Goal: Check status: Check status

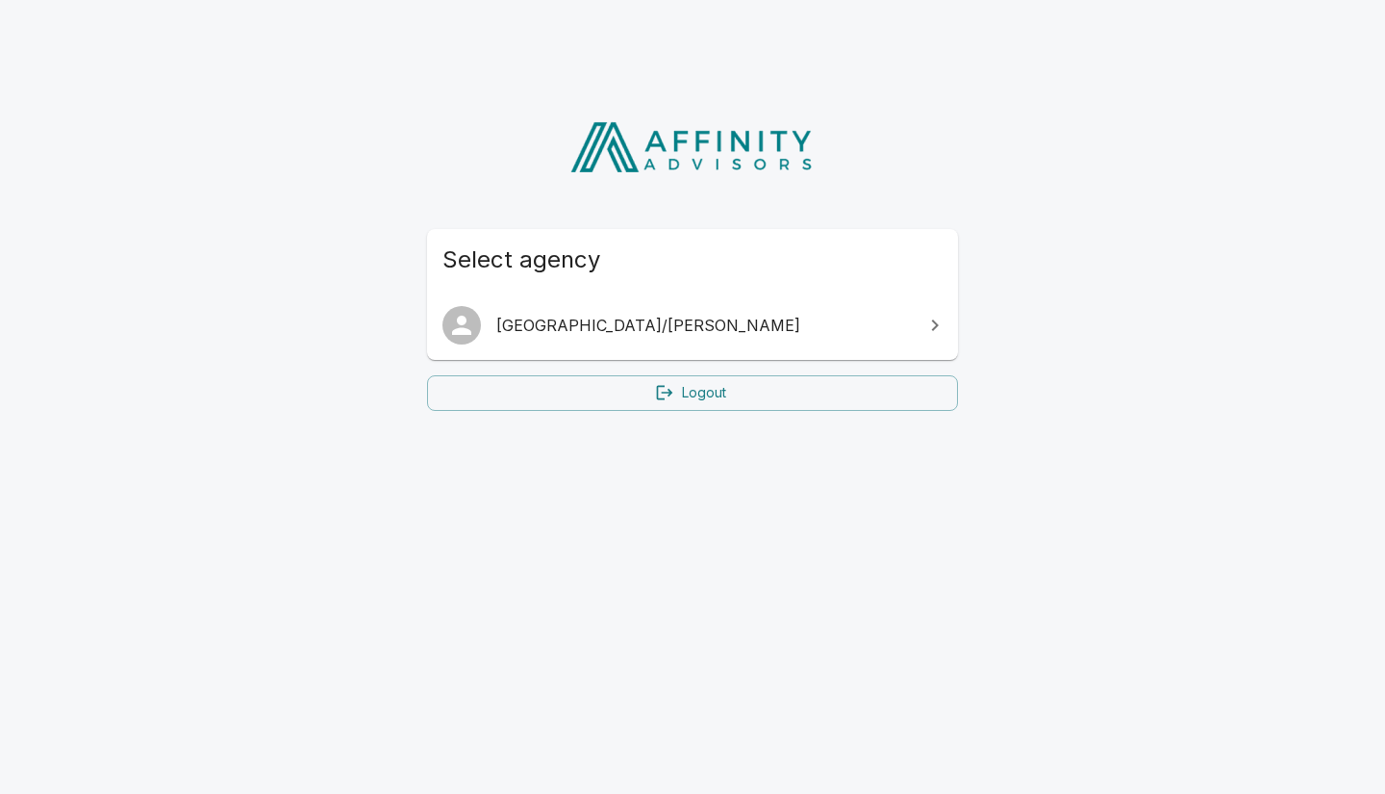
click at [621, 312] on link "[GEOGRAPHIC_DATA]/[PERSON_NAME]" at bounding box center [692, 325] width 531 height 54
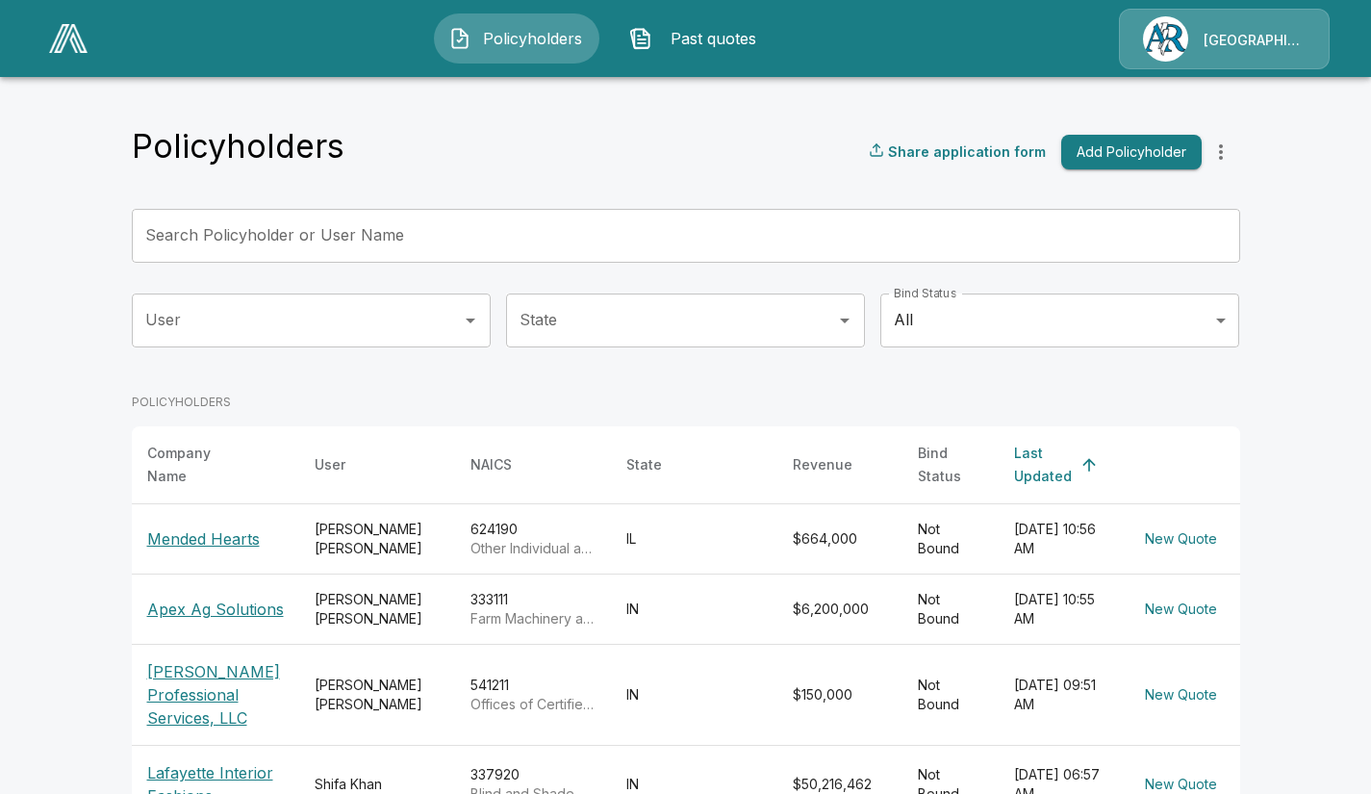
click at [369, 240] on input "Search Policyholder or User Name" at bounding box center [675, 236] width 1087 height 54
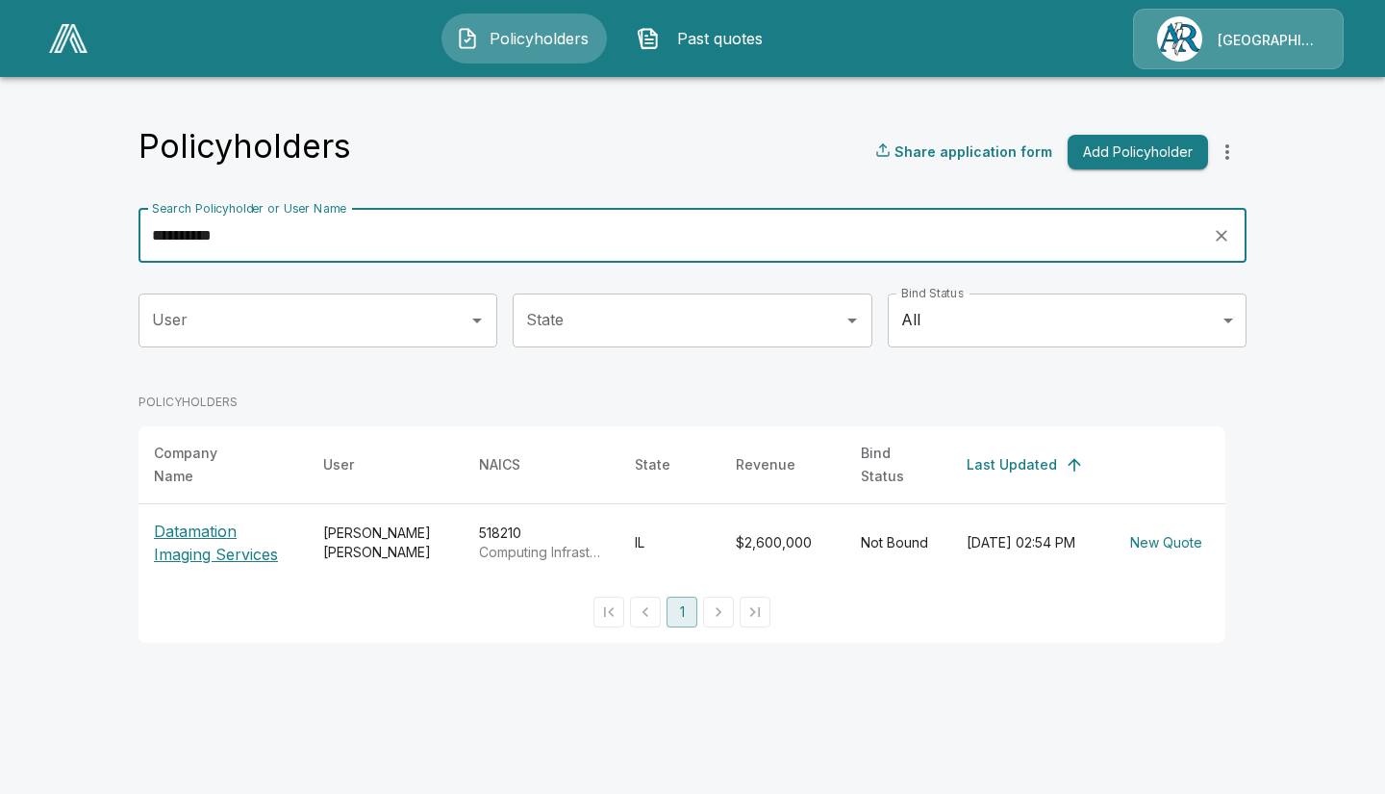
type input "**********"
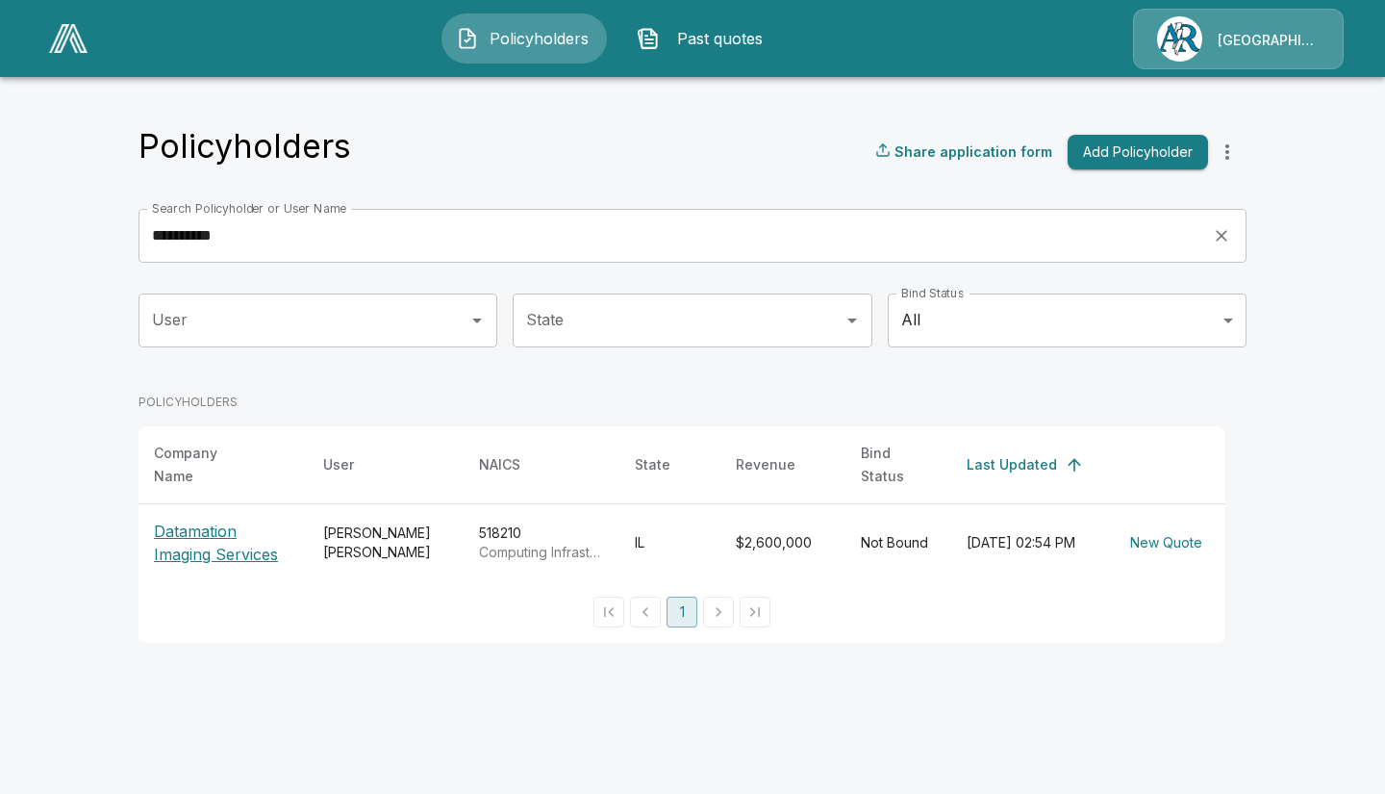
click at [197, 533] on p "Datamation Imaging Services" at bounding box center [223, 542] width 139 height 46
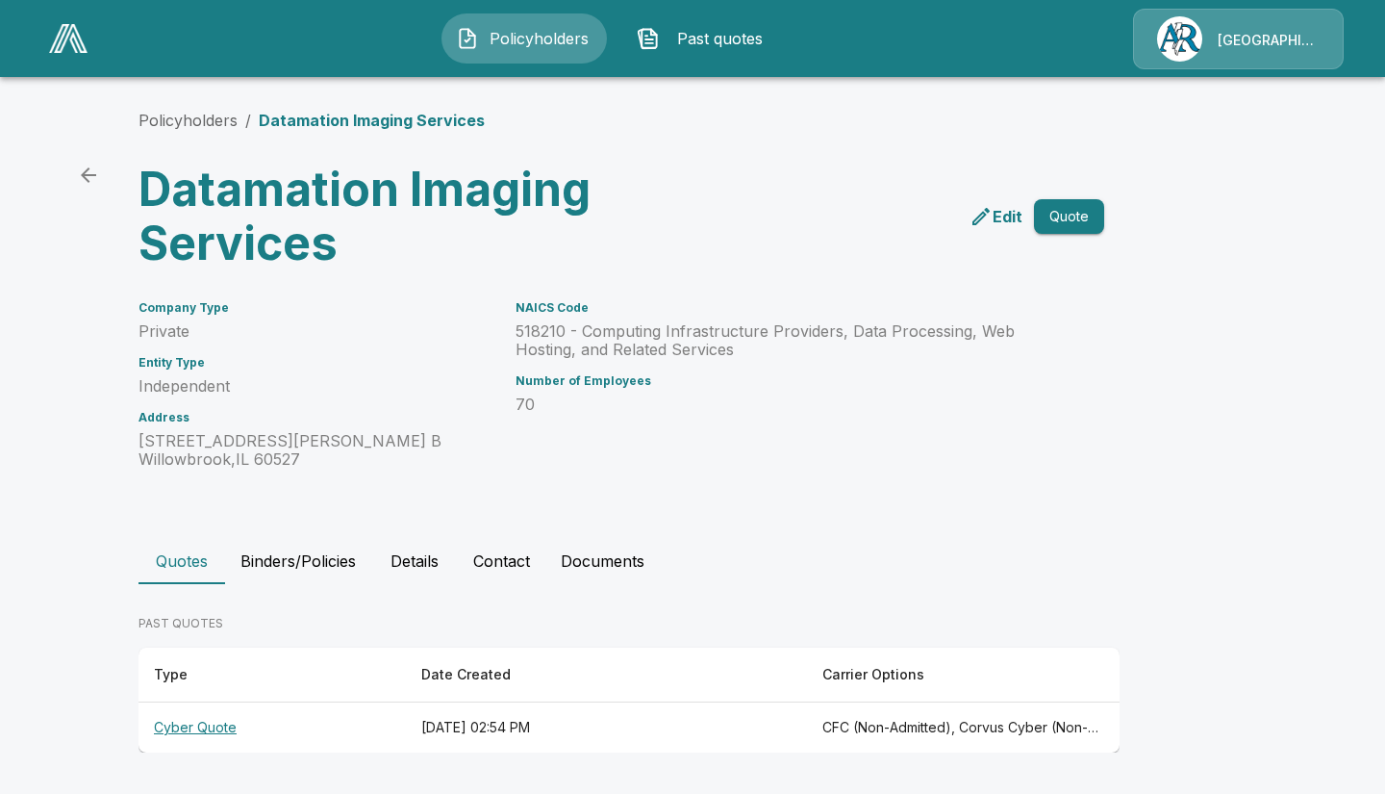
click at [221, 722] on th "Cyber Quote" at bounding box center [272, 727] width 267 height 51
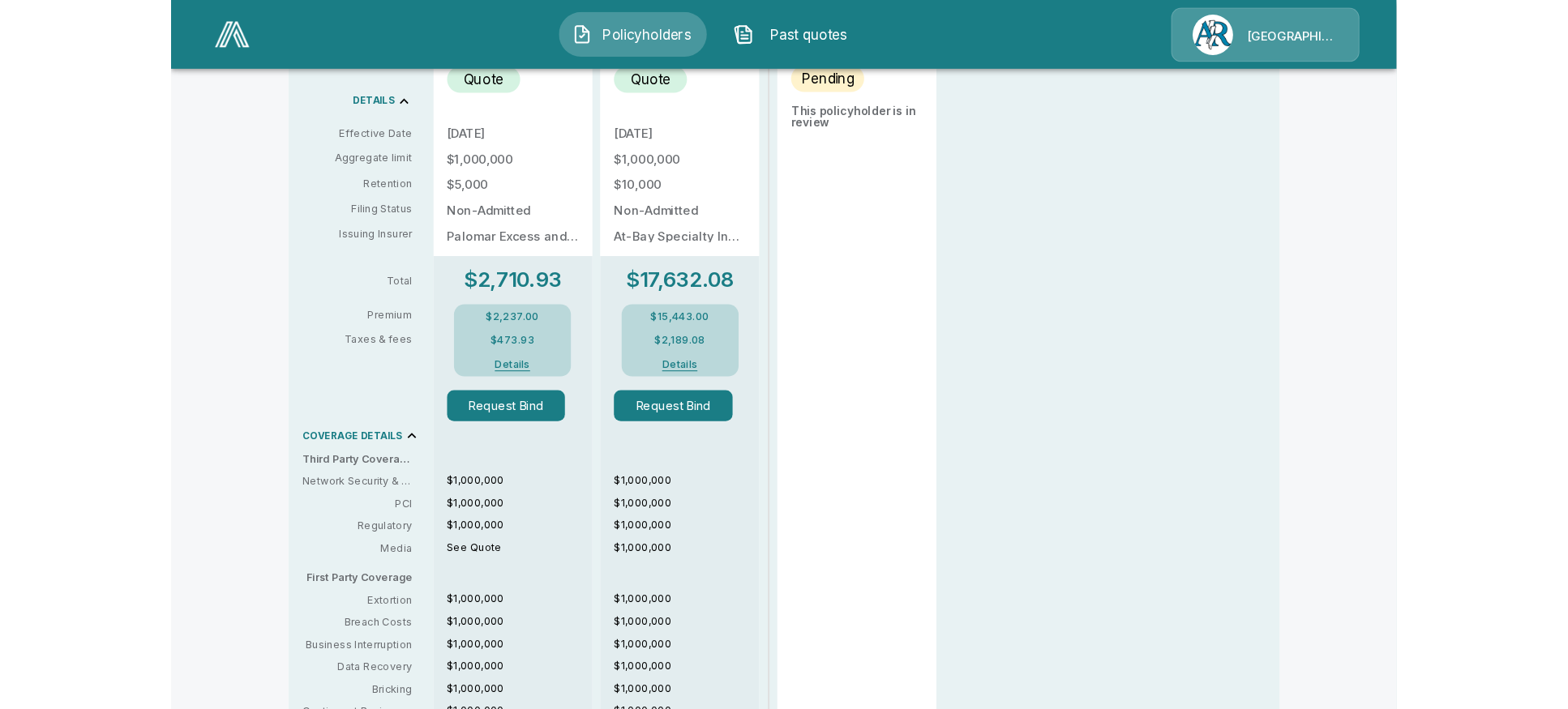
scroll to position [618, 0]
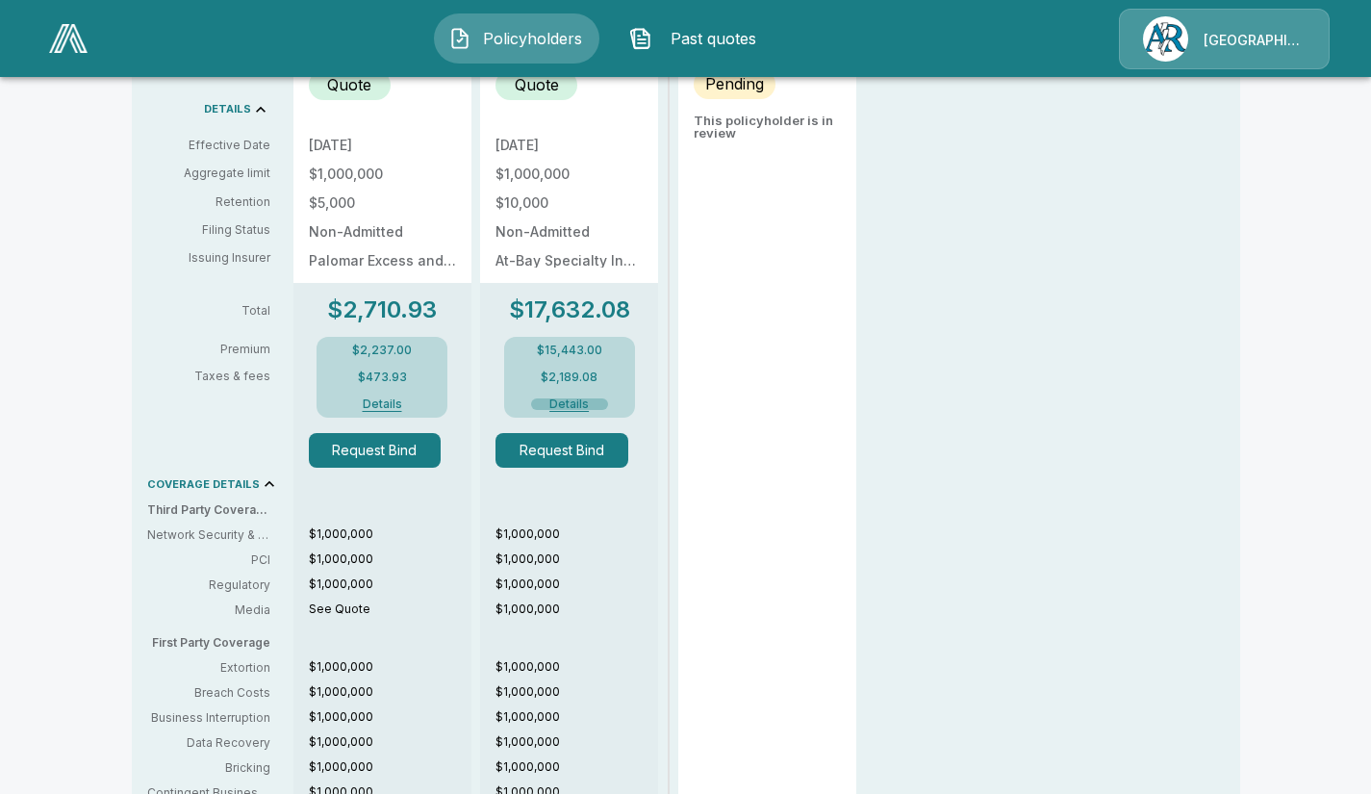
click at [578, 403] on button "Details" at bounding box center [569, 404] width 77 height 12
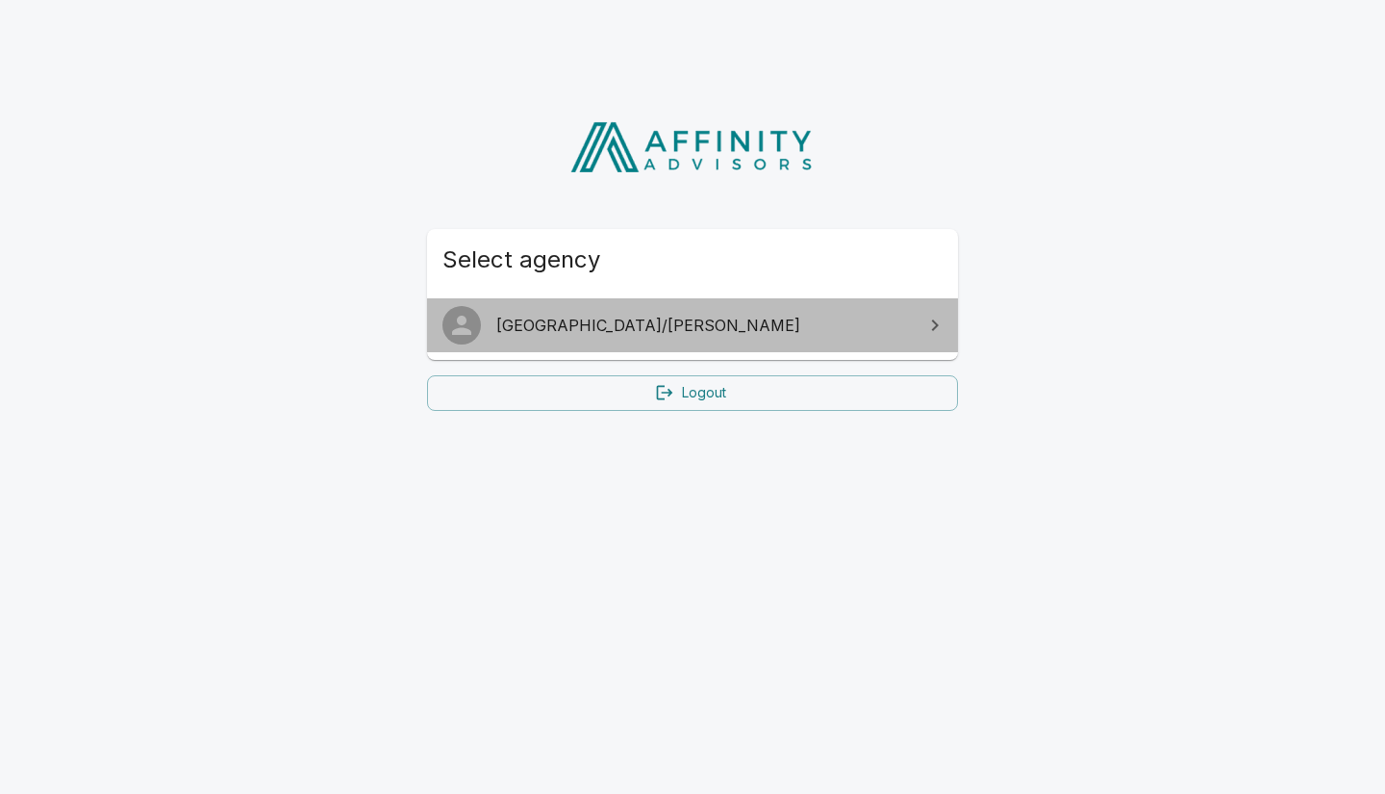
click at [746, 318] on span "[GEOGRAPHIC_DATA]/[PERSON_NAME]" at bounding box center [704, 325] width 416 height 23
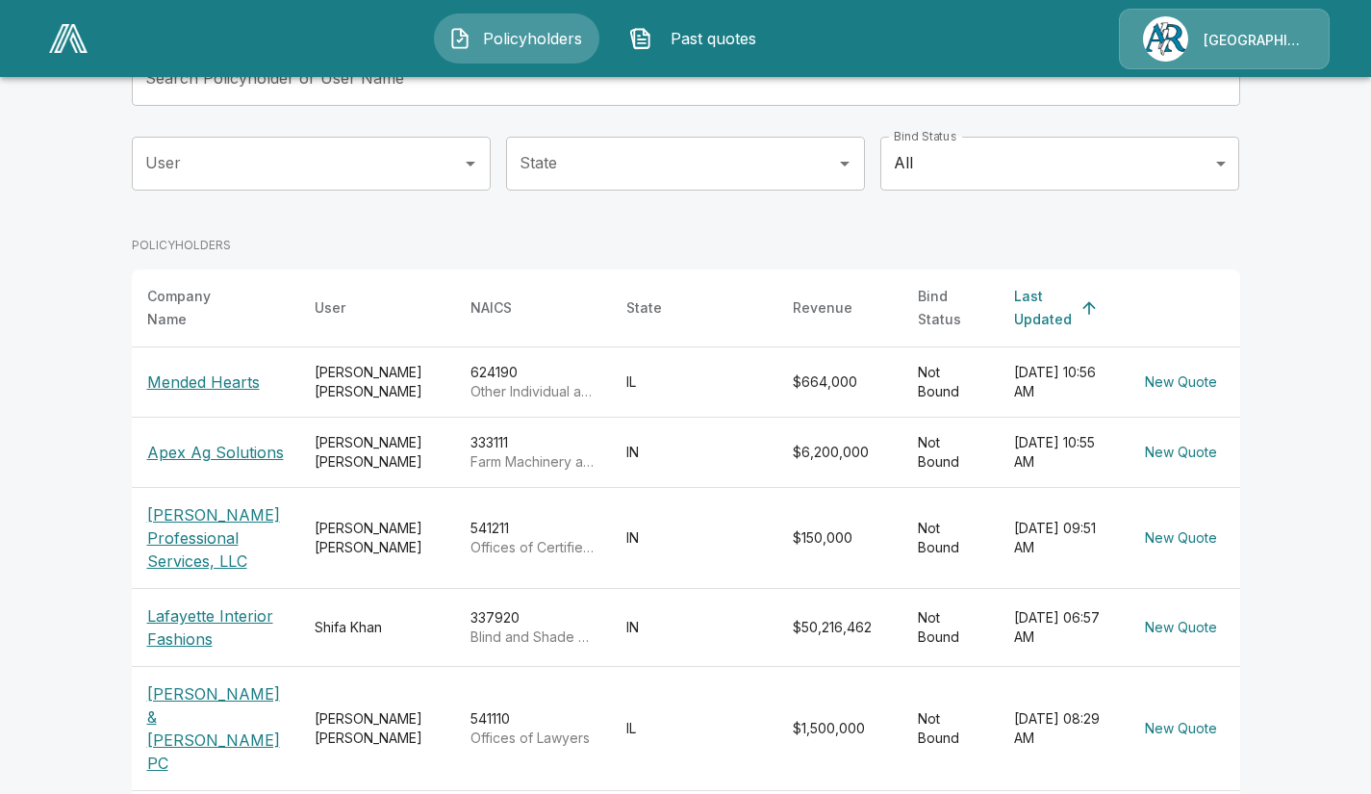
scroll to position [139, 0]
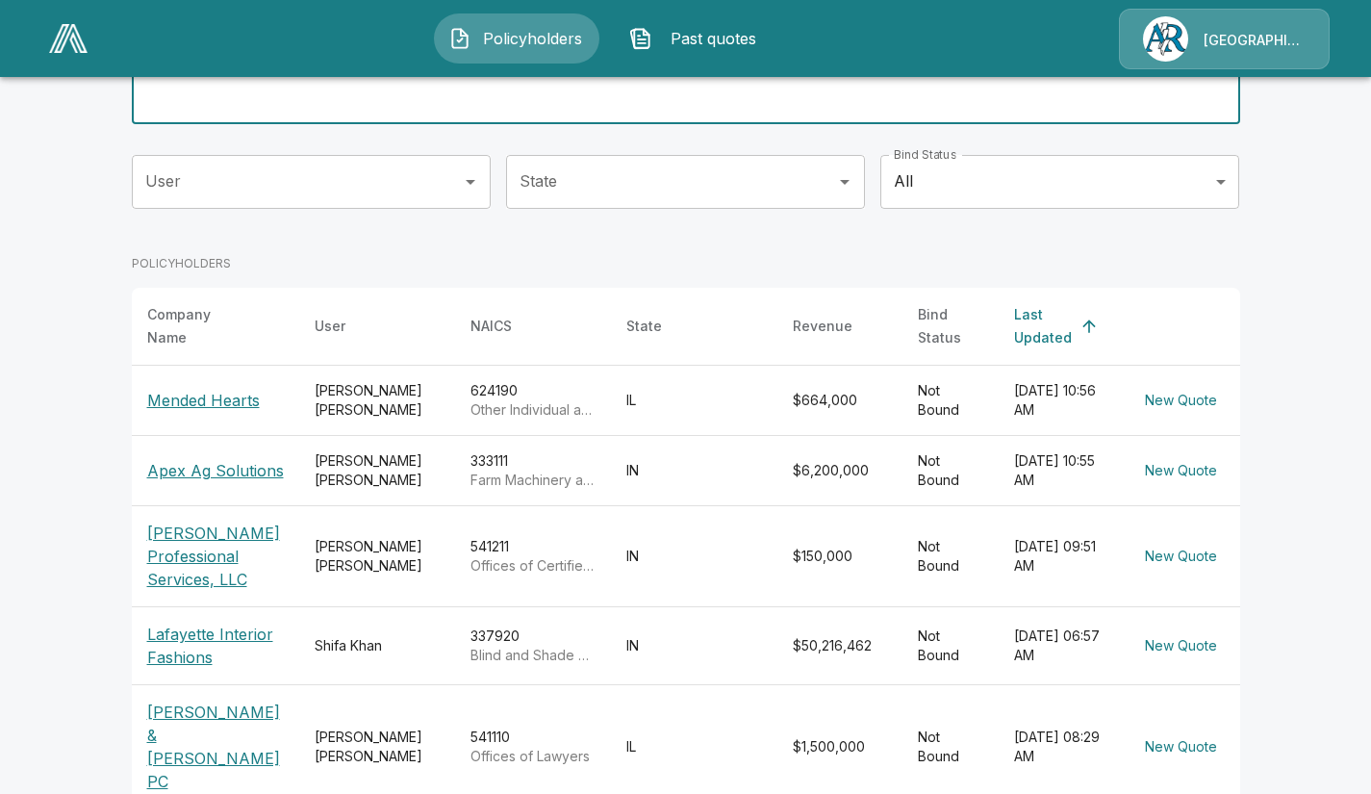
click at [427, 99] on input "Search Policyholder or User Name" at bounding box center [675, 97] width 1087 height 54
type input "*"
type input "**********"
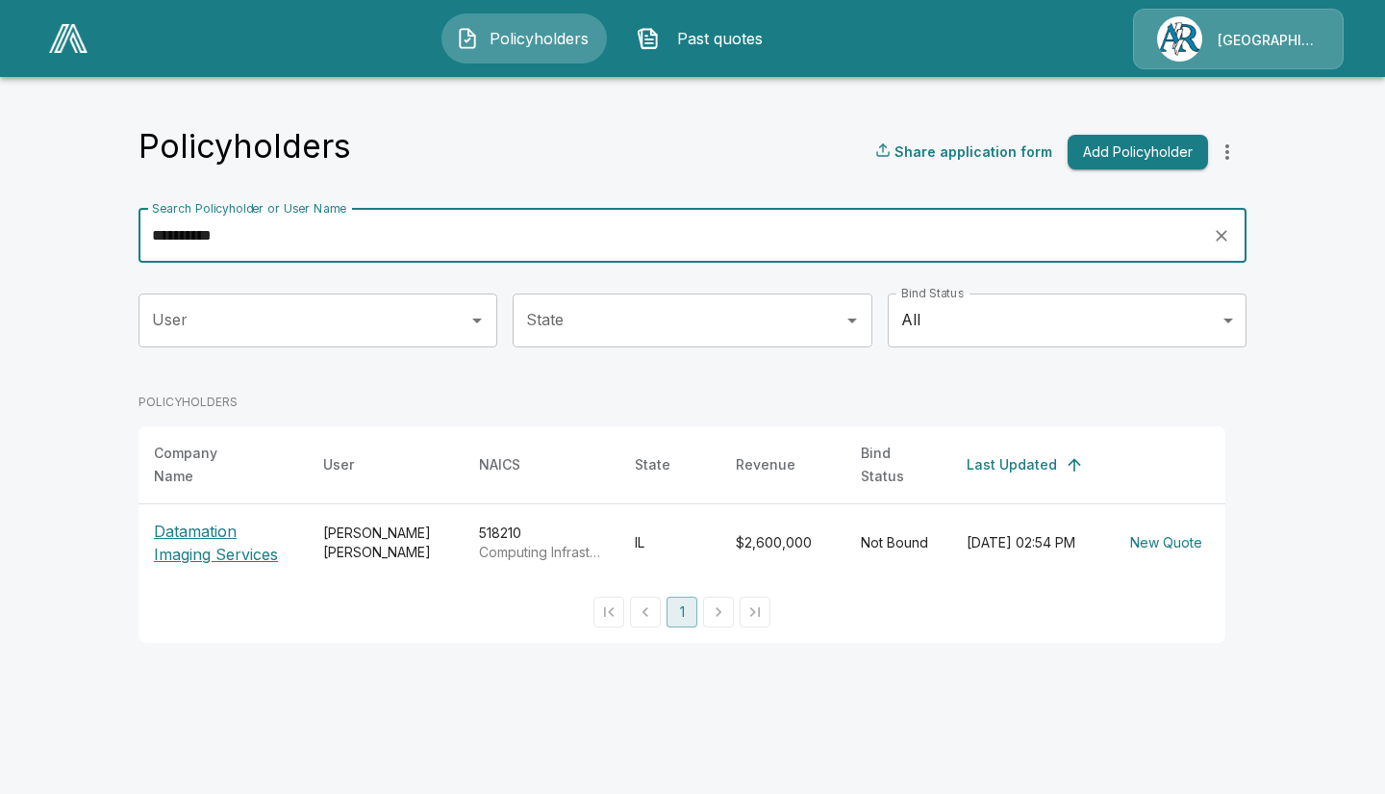
click at [202, 542] on p "Datamation Imaging Services" at bounding box center [223, 542] width 139 height 46
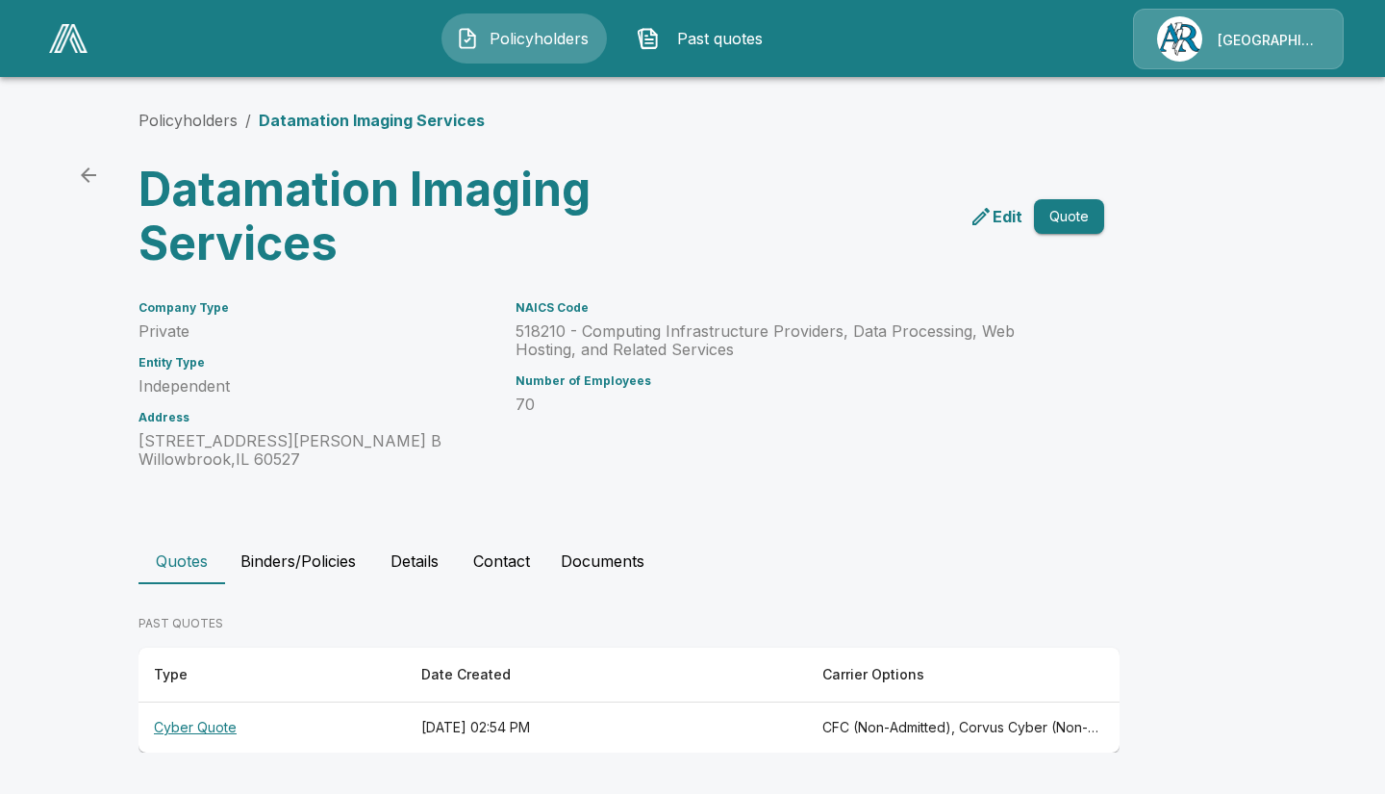
click at [200, 731] on th "Cyber Quote" at bounding box center [272, 727] width 267 height 51
